Goal: Find specific page/section: Find specific page/section

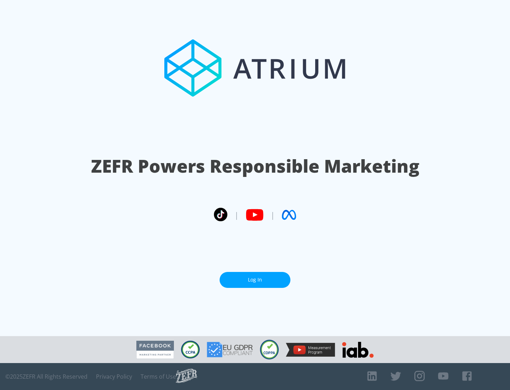
click at [255, 280] on link "Log In" at bounding box center [255, 280] width 71 height 16
